Goal: Information Seeking & Learning: Understand process/instructions

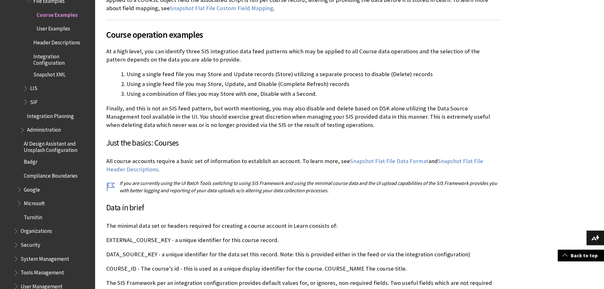
scroll to position [920, 0]
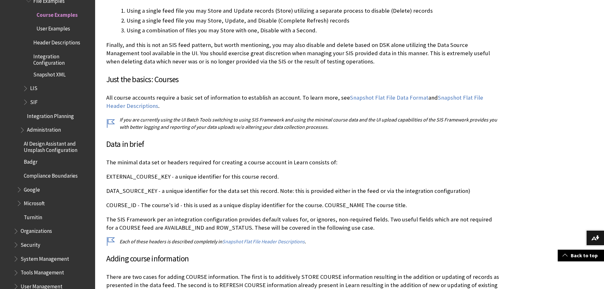
click at [131, 187] on p "DATA_SOURCE_KEY - a unique identifier for the data set this record. Note: this …" at bounding box center [302, 191] width 393 height 8
drag, startPoint x: 356, startPoint y: 176, endPoint x: 468, endPoint y: 176, distance: 111.7
click at [468, 187] on p "DATA_SOURCE_KEY - a unique identifier for the data set this record. Note: this …" at bounding box center [302, 191] width 393 height 8
click at [284, 187] on p "DATA_SOURCE_KEY - a unique identifier for the data set this record. Note: this …" at bounding box center [302, 191] width 393 height 8
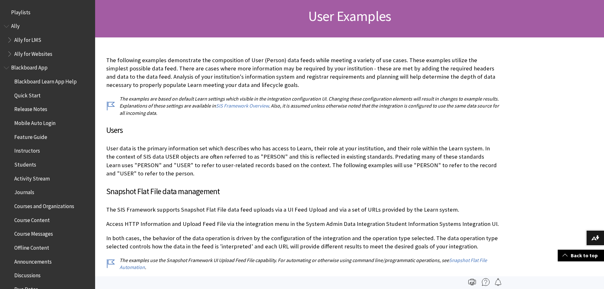
scroll to position [970, 0]
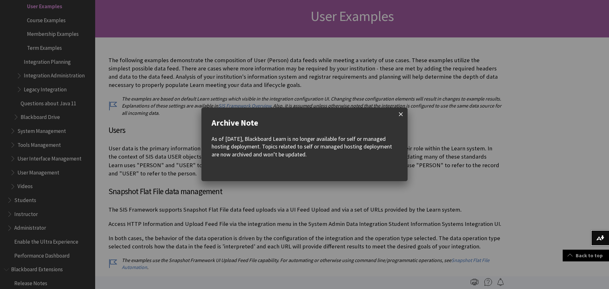
click at [401, 115] on span at bounding box center [400, 114] width 13 height 13
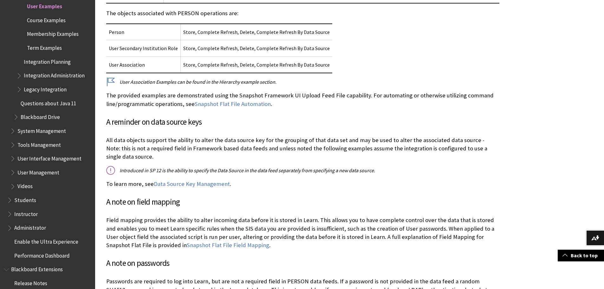
scroll to position [634, 0]
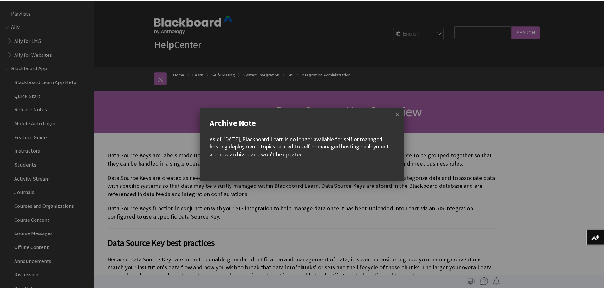
scroll to position [1089, 0]
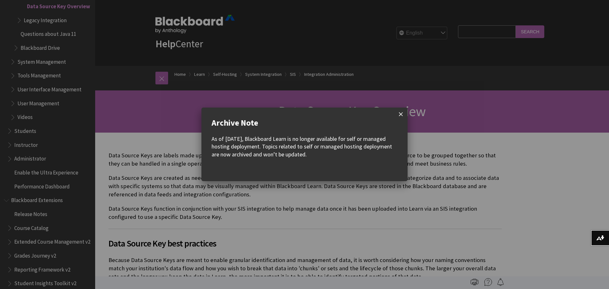
click at [400, 115] on span at bounding box center [400, 114] width 13 height 13
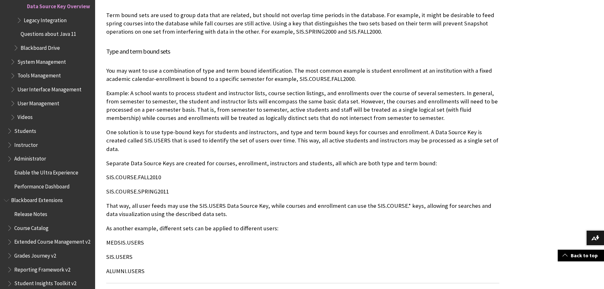
scroll to position [603, 0]
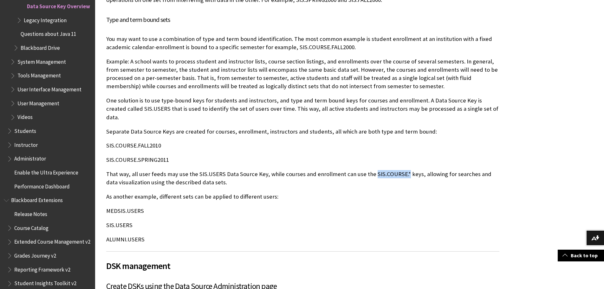
drag, startPoint x: 402, startPoint y: 166, endPoint x: 369, endPoint y: 164, distance: 33.0
click at [369, 170] on p "That way, all user feeds may use the SIS.USERS Data Source Key, while courses a…" at bounding box center [302, 178] width 393 height 16
copy p "SIS.COURSE.*"
click at [306, 145] on div "Data Source Keys are labels made up of alpha-numeric strings that allow differe…" at bounding box center [302, 225] width 393 height 1353
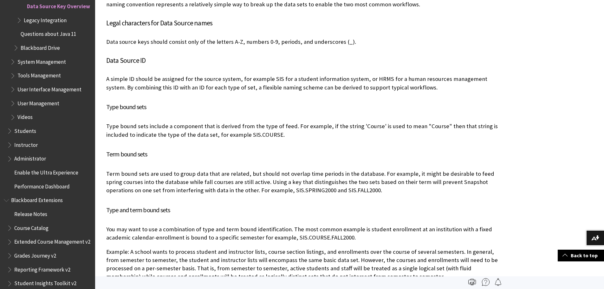
scroll to position [381, 0]
